Goal: Transaction & Acquisition: Book appointment/travel/reservation

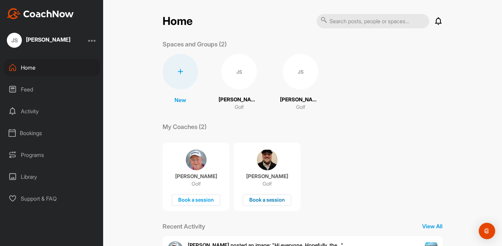
click at [251, 197] on div "Book a session" at bounding box center [267, 199] width 48 height 11
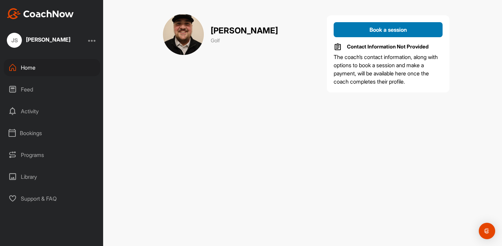
click at [363, 35] on button "Book a session" at bounding box center [387, 29] width 109 height 15
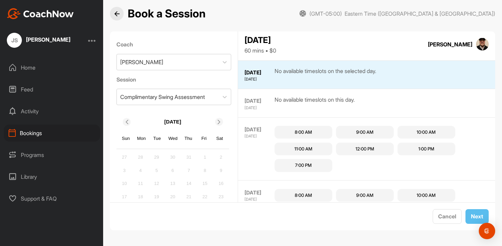
scroll to position [28, 0]
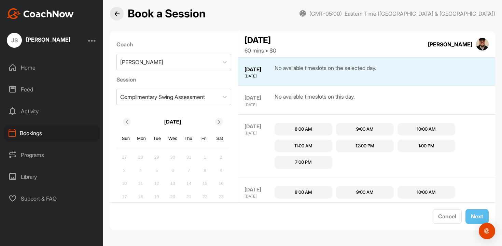
click at [220, 122] on icon at bounding box center [219, 122] width 4 height 4
click at [157, 160] on div "2" at bounding box center [156, 157] width 10 height 10
click at [155, 154] on div "2" at bounding box center [156, 157] width 10 height 10
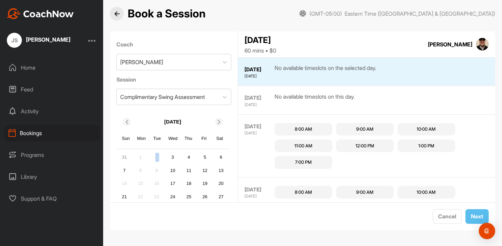
click at [155, 154] on div "2" at bounding box center [156, 157] width 10 height 10
click at [164, 113] on div "[DATE] Sun Mon Tue Wed Thu Fri Sat" at bounding box center [172, 131] width 113 height 37
click at [160, 99] on div "Complimentary Swing Assessment" at bounding box center [162, 97] width 85 height 8
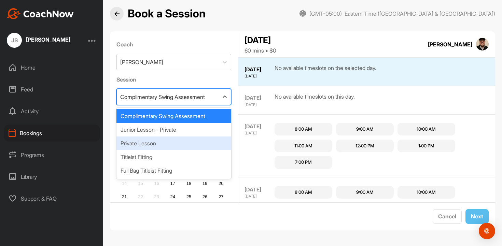
click at [151, 141] on div "Private Lesson" at bounding box center [173, 143] width 115 height 14
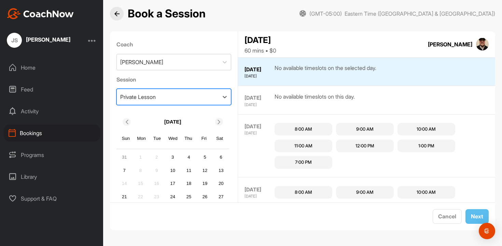
click at [151, 158] on div "2" at bounding box center [156, 157] width 10 height 10
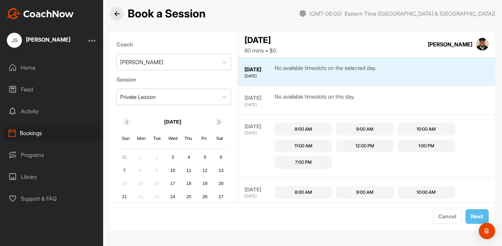
click at [219, 120] on icon at bounding box center [219, 122] width 4 height 4
click at [155, 156] on div "30" at bounding box center [156, 157] width 10 height 10
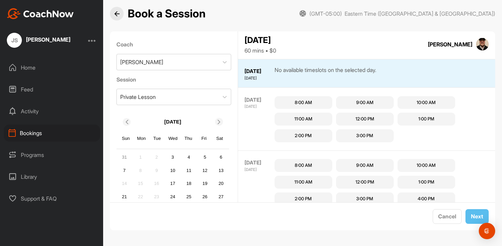
scroll to position [543, 0]
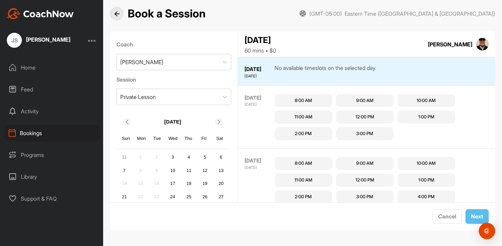
click at [155, 162] on div "2" at bounding box center [156, 157] width 10 height 10
click at [124, 120] on icon at bounding box center [126, 122] width 4 height 4
click at [218, 126] on div "[DATE]" at bounding box center [172, 121] width 113 height 13
click at [218, 122] on icon at bounding box center [219, 122] width 4 height 4
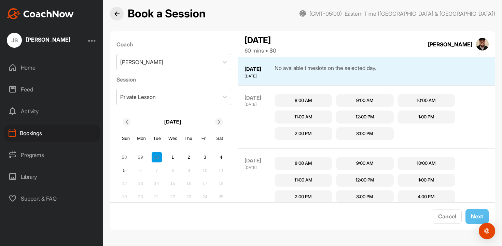
click at [142, 162] on div "28 29 30 1 2 3 4" at bounding box center [172, 157] width 108 height 12
click at [141, 159] on div "29" at bounding box center [140, 157] width 10 height 10
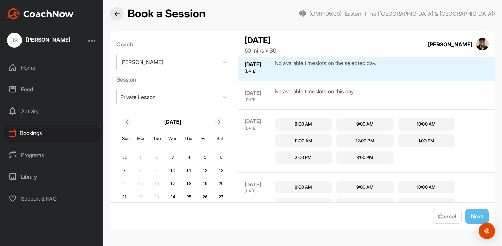
scroll to position [372, 0]
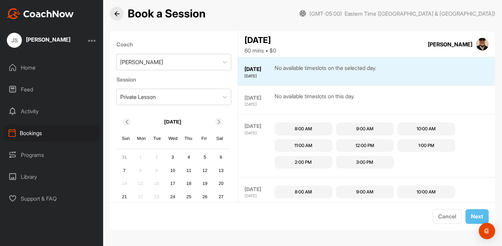
click at [221, 124] on div "[DATE]" at bounding box center [172, 121] width 113 height 13
click at [215, 126] on div "[DATE]" at bounding box center [172, 121] width 113 height 13
click at [217, 122] on icon at bounding box center [219, 122] width 4 height 4
click at [157, 159] on div "30" at bounding box center [156, 157] width 10 height 10
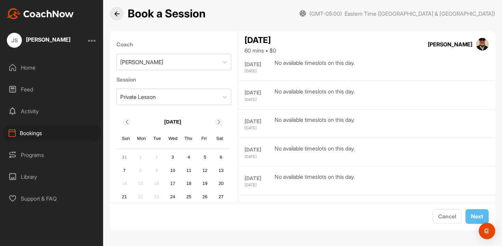
scroll to position [257, 0]
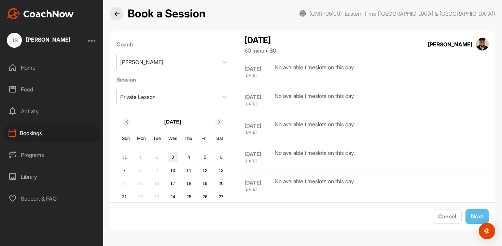
click at [170, 158] on div "3" at bounding box center [173, 157] width 10 height 10
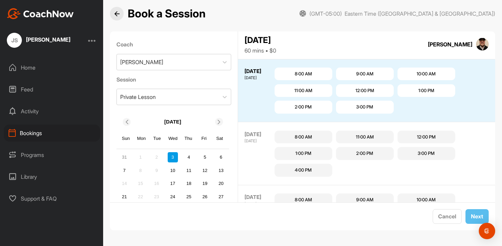
scroll to position [337, 0]
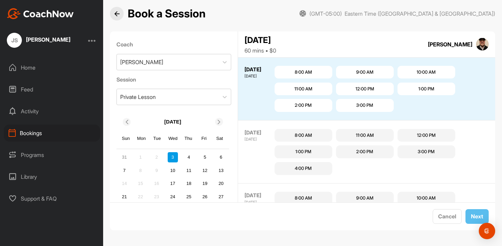
click at [156, 158] on div "2" at bounding box center [156, 157] width 10 height 10
click at [156, 155] on div "2" at bounding box center [156, 157] width 10 height 10
click at [166, 166] on div "7 8 9 10 11 12 13" at bounding box center [172, 170] width 108 height 12
click at [169, 170] on div "10" at bounding box center [173, 170] width 10 height 10
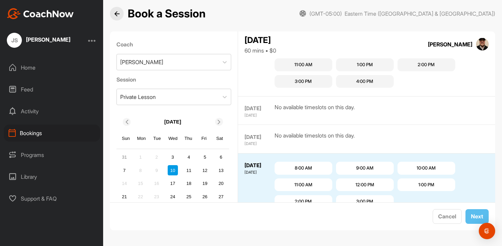
scroll to position [440, 0]
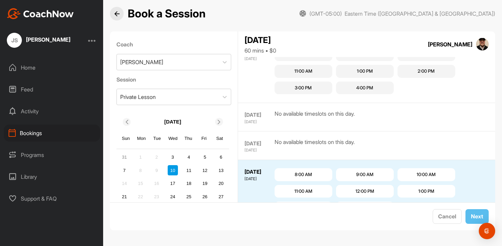
click at [308, 152] on div "No available timeslots on this day." at bounding box center [314, 145] width 80 height 15
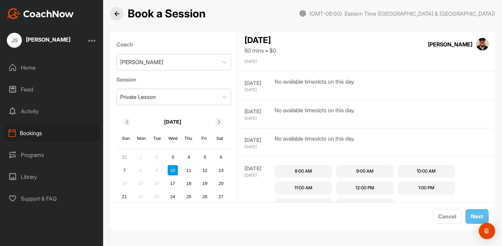
scroll to position [70, 0]
click at [303, 145] on div "No available timeslots on this day." at bounding box center [314, 143] width 80 height 15
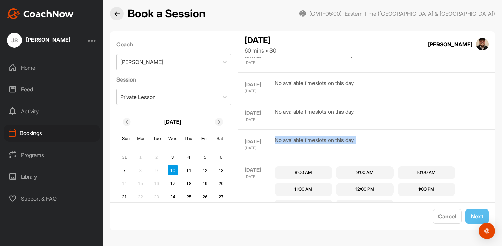
click at [303, 145] on div "No available timeslots on this day." at bounding box center [314, 143] width 80 height 15
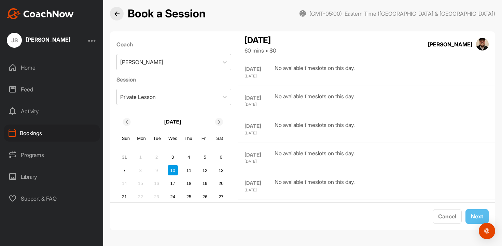
scroll to position [0, 0]
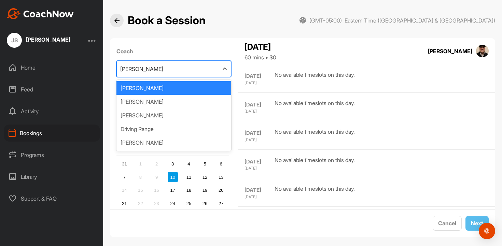
click at [173, 65] on div "[PERSON_NAME]" at bounding box center [168, 69] width 102 height 16
click at [166, 103] on div "[PERSON_NAME]" at bounding box center [173, 102] width 115 height 14
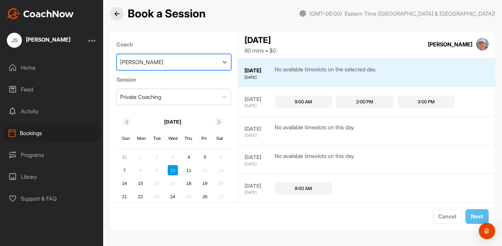
scroll to position [374, 0]
click at [162, 168] on div "7 8 9 10 11 12 13" at bounding box center [172, 170] width 108 height 12
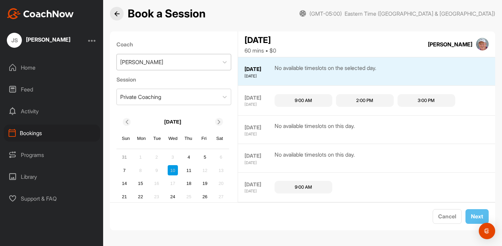
click at [142, 60] on div "[PERSON_NAME]" at bounding box center [141, 62] width 43 height 8
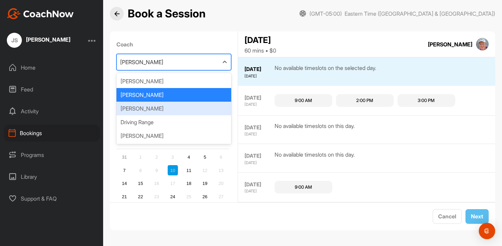
click at [140, 110] on div "[PERSON_NAME]" at bounding box center [173, 109] width 115 height 14
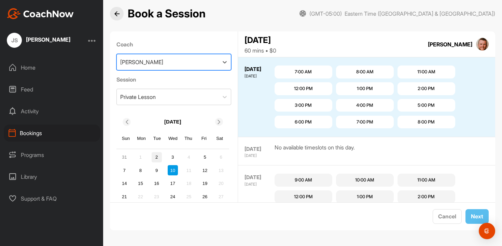
click at [156, 157] on div "2" at bounding box center [156, 157] width 10 height 10
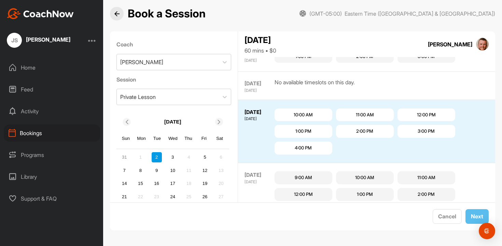
scroll to position [297, 0]
click at [162, 98] on div "Private Lesson" at bounding box center [168, 97] width 102 height 16
click at [164, 71] on div "Coach [PERSON_NAME]" at bounding box center [173, 55] width 115 height 35
click at [158, 63] on div "[PERSON_NAME]" at bounding box center [168, 62] width 102 height 16
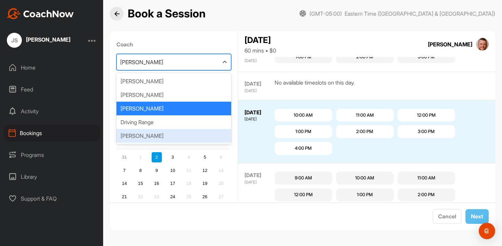
click at [141, 136] on div "[PERSON_NAME]" at bounding box center [173, 136] width 115 height 14
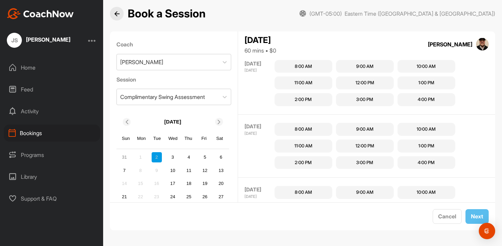
scroll to position [1460, 0]
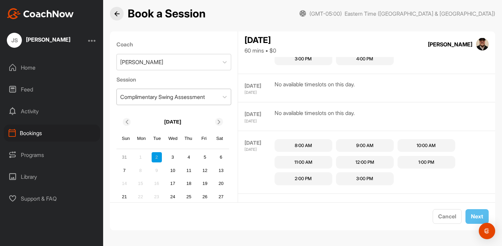
click at [155, 97] on div "Complimentary Swing Assessment" at bounding box center [162, 97] width 85 height 8
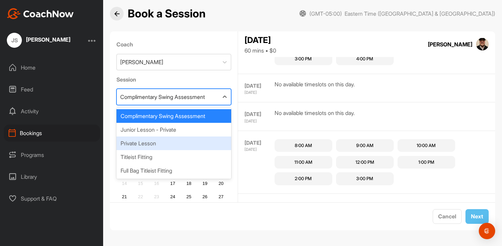
click at [145, 145] on div "Private Lesson" at bounding box center [173, 143] width 115 height 14
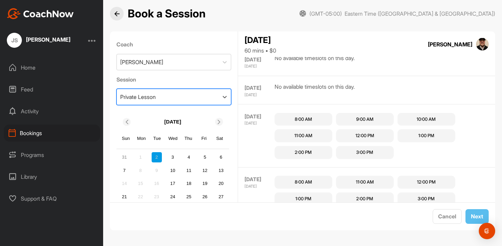
scroll to position [1027, 0]
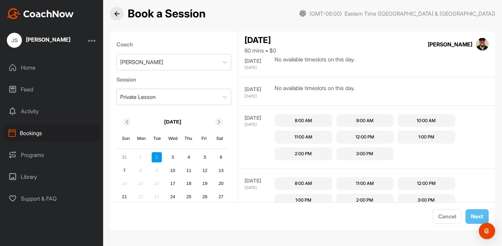
click at [213, 70] on div "Coach Wyatt McKinnon" at bounding box center [173, 55] width 115 height 35
click at [203, 69] on div "[PERSON_NAME]" at bounding box center [168, 62] width 102 height 16
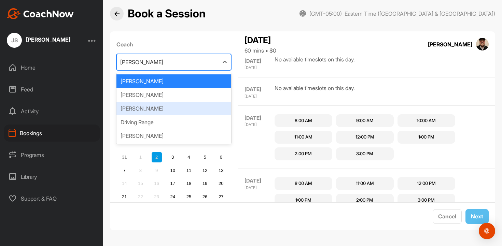
click at [186, 108] on div "[PERSON_NAME]" at bounding box center [173, 109] width 115 height 14
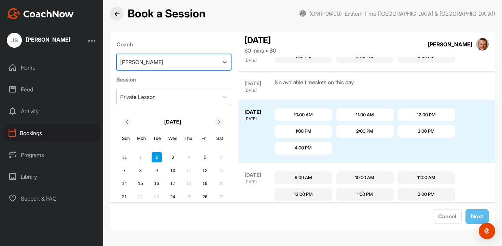
scroll to position [287, 0]
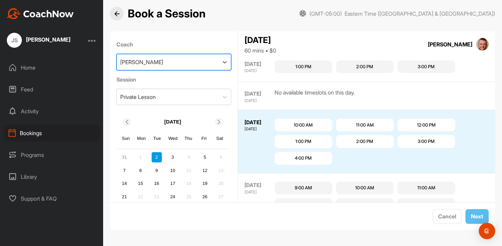
click at [278, 110] on div "SEP 2 TUESDAY 10:00 AM 11:00 AM 12:00 PM 1:00 PM 2:00 PM 3:00 PM 4:00 PM" at bounding box center [366, 141] width 257 height 63
click at [286, 128] on div "10:00 AM" at bounding box center [303, 125] width 58 height 13
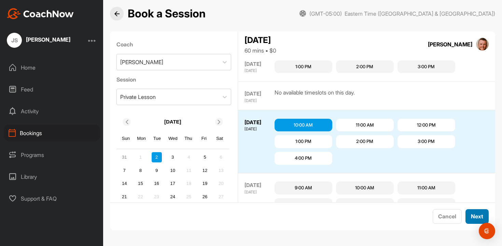
click at [472, 218] on button "Next" at bounding box center [476, 216] width 23 height 15
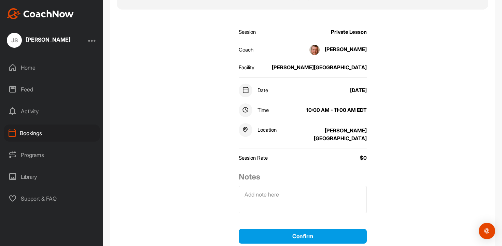
scroll to position [73, 0]
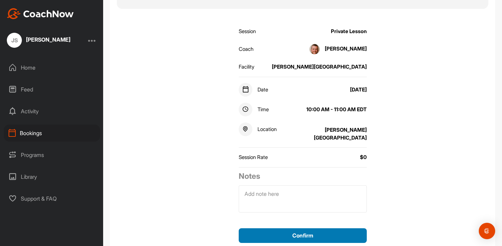
click at [311, 228] on button "Confirm" at bounding box center [302, 235] width 128 height 15
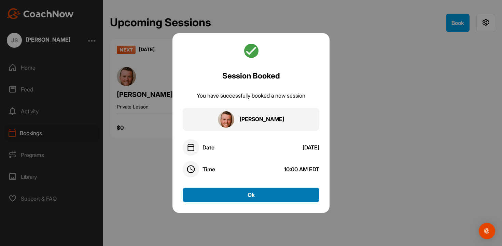
click at [259, 191] on button "Ok" at bounding box center [251, 195] width 136 height 15
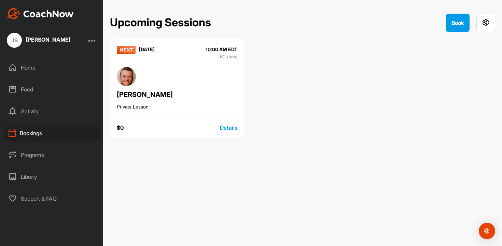
click at [226, 126] on div "Details" at bounding box center [228, 128] width 17 height 8
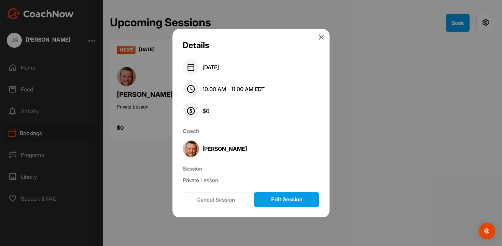
click at [216, 196] on button "Cancel Session" at bounding box center [216, 199] width 66 height 15
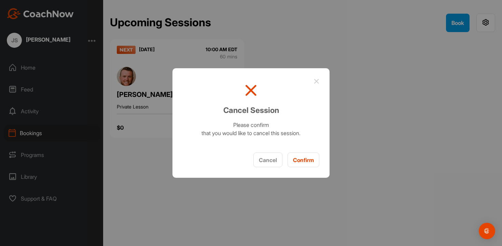
click at [297, 162] on button "Confirm" at bounding box center [303, 159] width 32 height 15
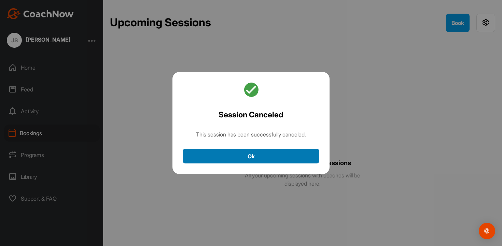
click at [297, 162] on button "Ok" at bounding box center [251, 156] width 136 height 15
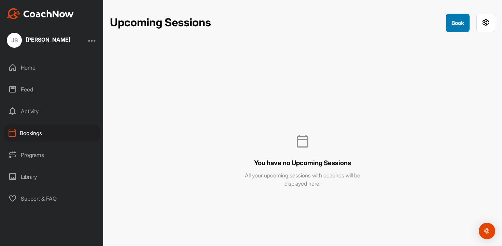
click at [452, 18] on button "Book" at bounding box center [458, 23] width 24 height 18
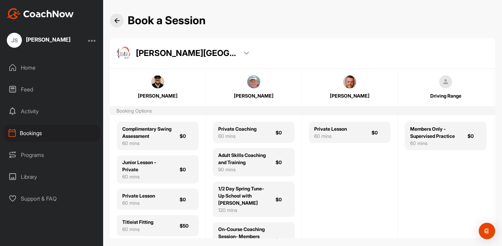
scroll to position [8, 0]
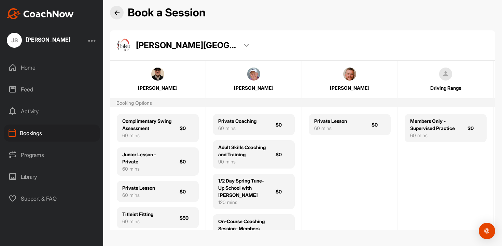
click at [237, 43] on p "Henry Brunton Golf Academy" at bounding box center [187, 46] width 102 height 12
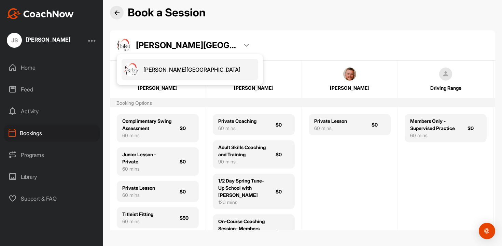
click at [237, 43] on p "Henry Brunton Golf Academy" at bounding box center [187, 46] width 102 height 12
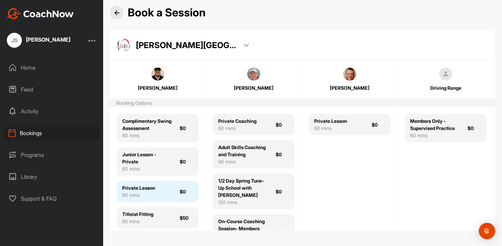
click at [146, 196] on div "60 mins" at bounding box center [138, 194] width 33 height 7
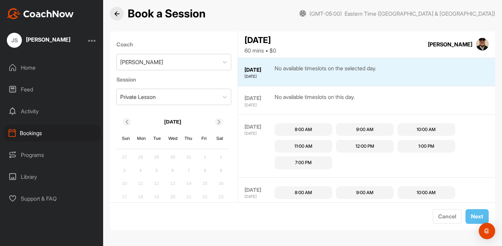
scroll to position [28, 0]
click at [220, 123] on icon at bounding box center [219, 122] width 4 height 4
click at [175, 66] on div "[PERSON_NAME]" at bounding box center [168, 62] width 102 height 16
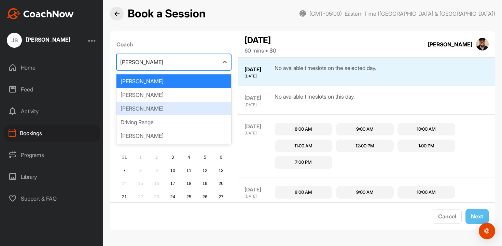
click at [170, 105] on div "[PERSON_NAME]" at bounding box center [173, 109] width 115 height 14
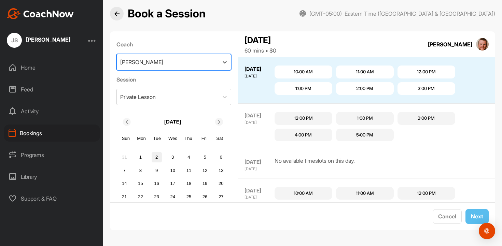
click at [160, 159] on div "2" at bounding box center [156, 157] width 10 height 10
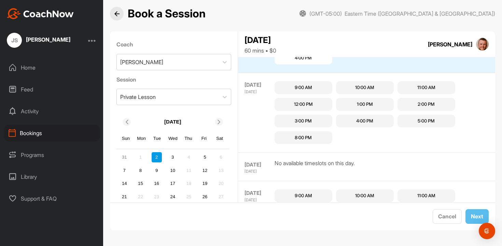
scroll to position [254, 0]
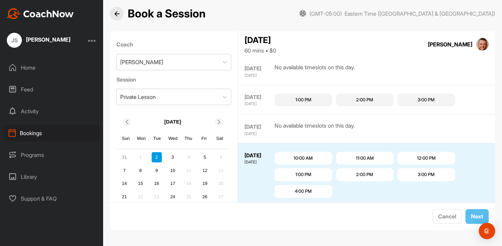
click at [335, 139] on div "SEP 1 MONDAY No available timeslots on this day." at bounding box center [366, 129] width 257 height 29
click at [352, 210] on div "Cancel Next" at bounding box center [302, 216] width 385 height 28
click at [352, 202] on div "SEP 2 TUESDAY 10:00 AM 11:00 AM 12:00 PM 1:00 PM 2:00 PM 3:00 PM 4:00 PM" at bounding box center [366, 174] width 257 height 63
click at [352, 200] on div "SEP 2 TUESDAY 10:00 AM 11:00 AM 12:00 PM 1:00 PM 2:00 PM 3:00 PM 4:00 PM" at bounding box center [366, 174] width 257 height 63
